Goal: Information Seeking & Learning: Learn about a topic

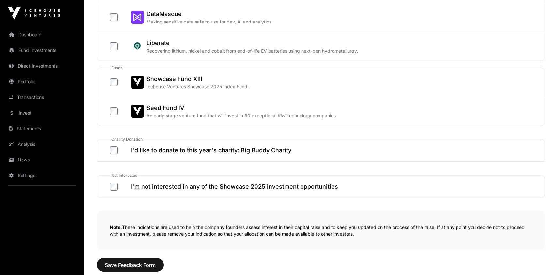
scroll to position [326, 0]
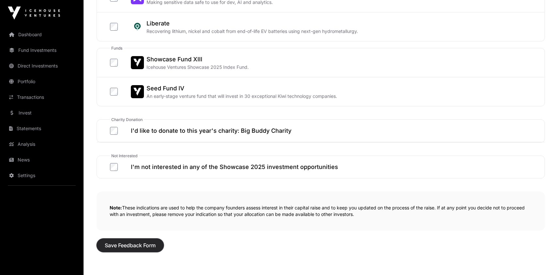
click at [150, 243] on span "Save Feedback Form" at bounding box center [130, 246] width 51 height 8
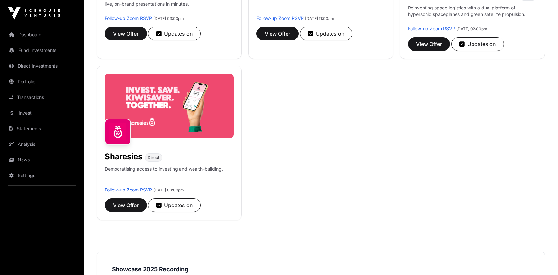
scroll to position [237, 0]
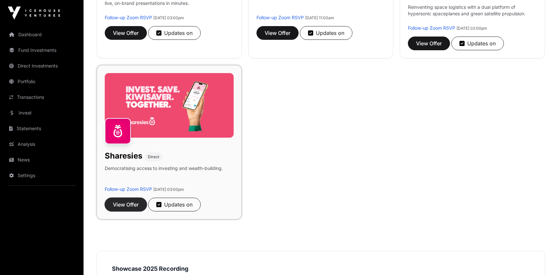
click at [131, 201] on span "View Offer" at bounding box center [126, 205] width 26 height 8
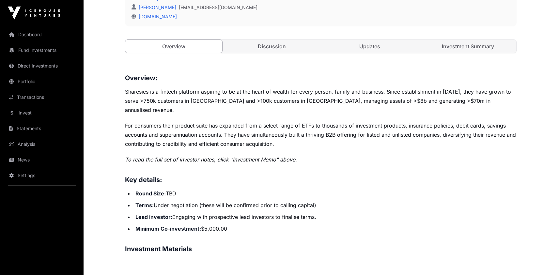
scroll to position [208, 0]
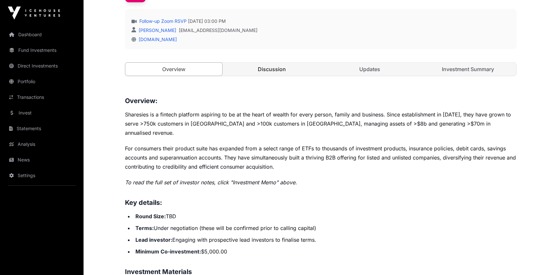
click at [268, 69] on link "Discussion" at bounding box center [272, 69] width 97 height 13
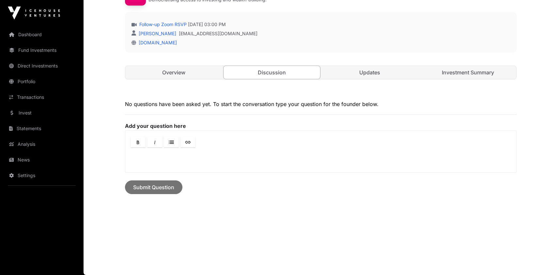
scroll to position [204, 0]
click at [373, 75] on link "Updates" at bounding box center [370, 73] width 97 height 13
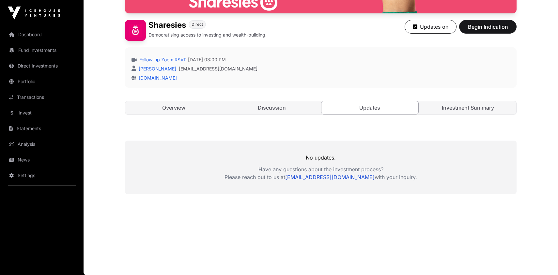
scroll to position [169, 0]
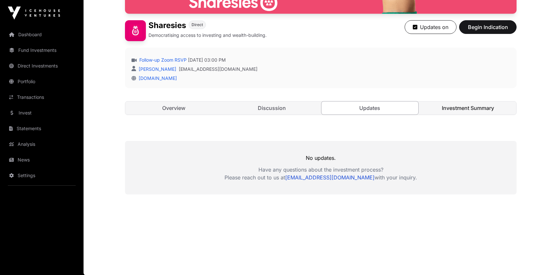
click at [470, 108] on link "Investment Summary" at bounding box center [468, 108] width 97 height 13
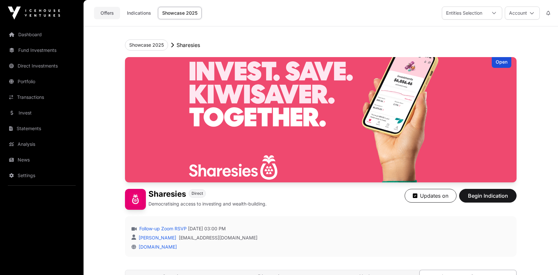
click at [101, 13] on link "Offers" at bounding box center [107, 13] width 26 height 12
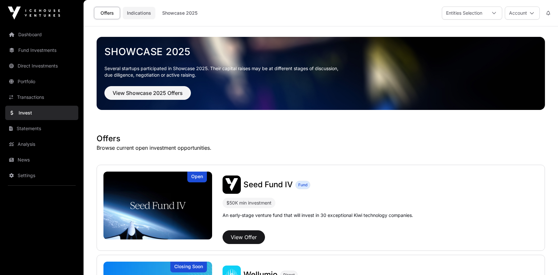
click at [139, 15] on link "Indications" at bounding box center [139, 13] width 33 height 12
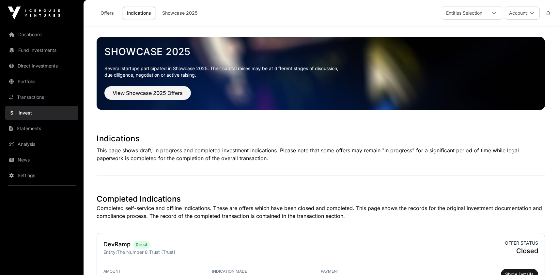
click at [172, 10] on link "Showcase 2025" at bounding box center [180, 13] width 44 height 12
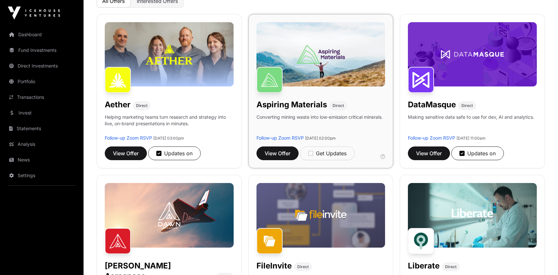
scroll to position [89, 0]
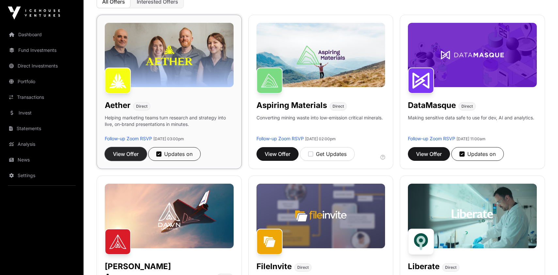
click at [127, 151] on span "View Offer" at bounding box center [126, 154] width 26 height 8
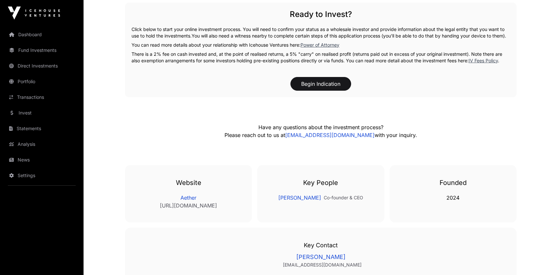
scroll to position [742, 0]
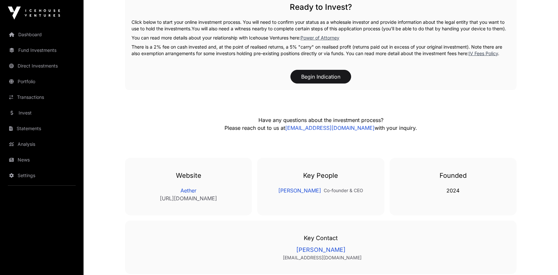
drag, startPoint x: 188, startPoint y: 195, endPoint x: 215, endPoint y: 202, distance: 27.9
click at [188, 195] on link "Aether" at bounding box center [188, 191] width 101 height 8
